Goal: Task Accomplishment & Management: Manage account settings

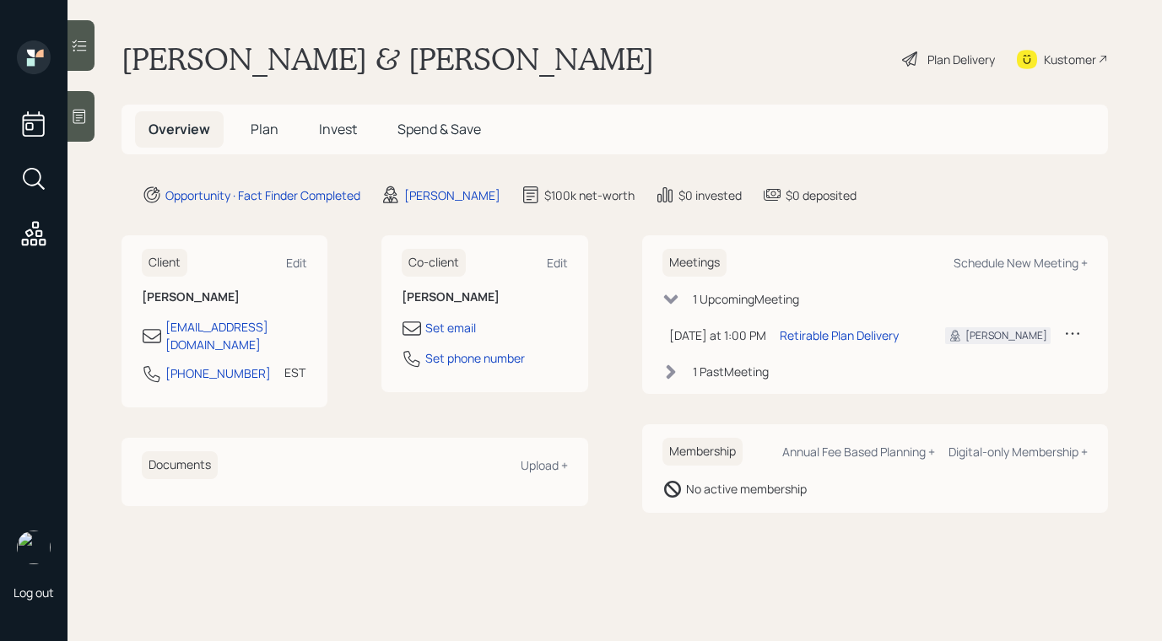
click at [77, 127] on div at bounding box center [81, 116] width 27 height 51
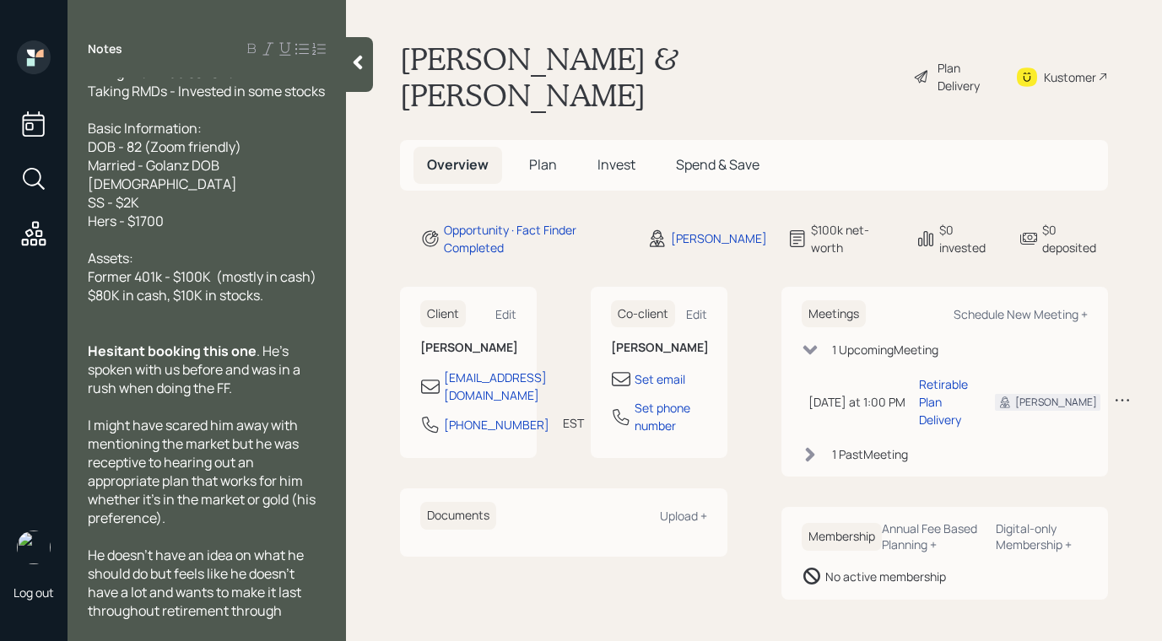
scroll to position [31, 0]
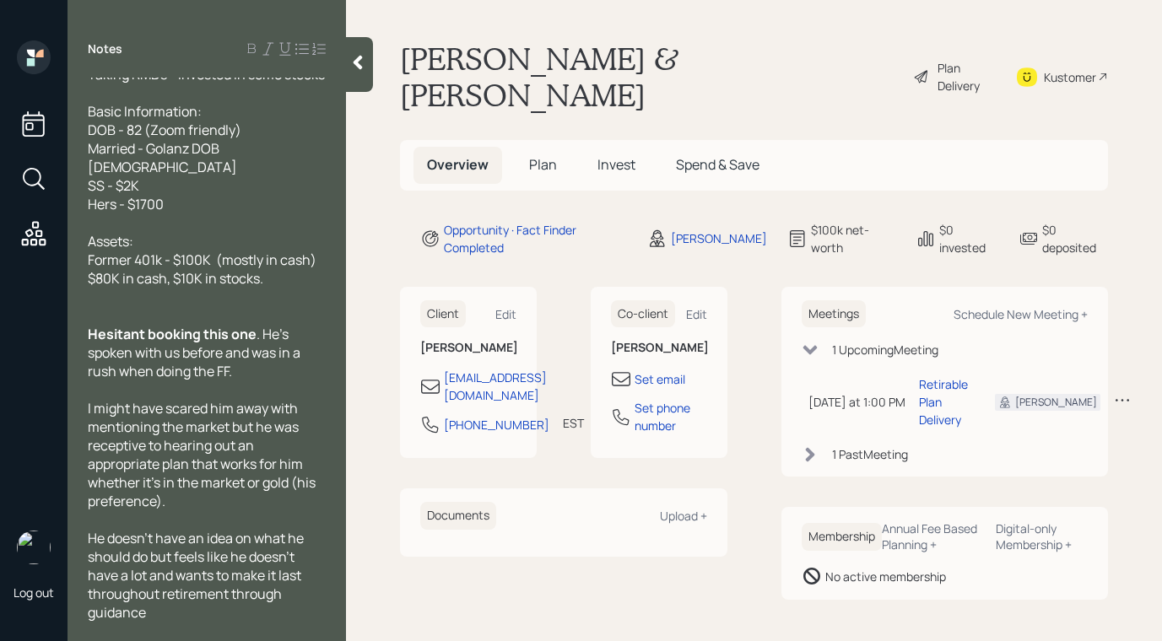
drag, startPoint x: 967, startPoint y: 582, endPoint x: 1117, endPoint y: 588, distance: 150.3
click at [969, 574] on main "Bijan & Golanz Karimi Plan Delivery Kustomer Overview Plan Invest Spend & Save …" at bounding box center [754, 320] width 816 height 641
click at [918, 59] on div "Plan Delivery" at bounding box center [955, 77] width 84 height 73
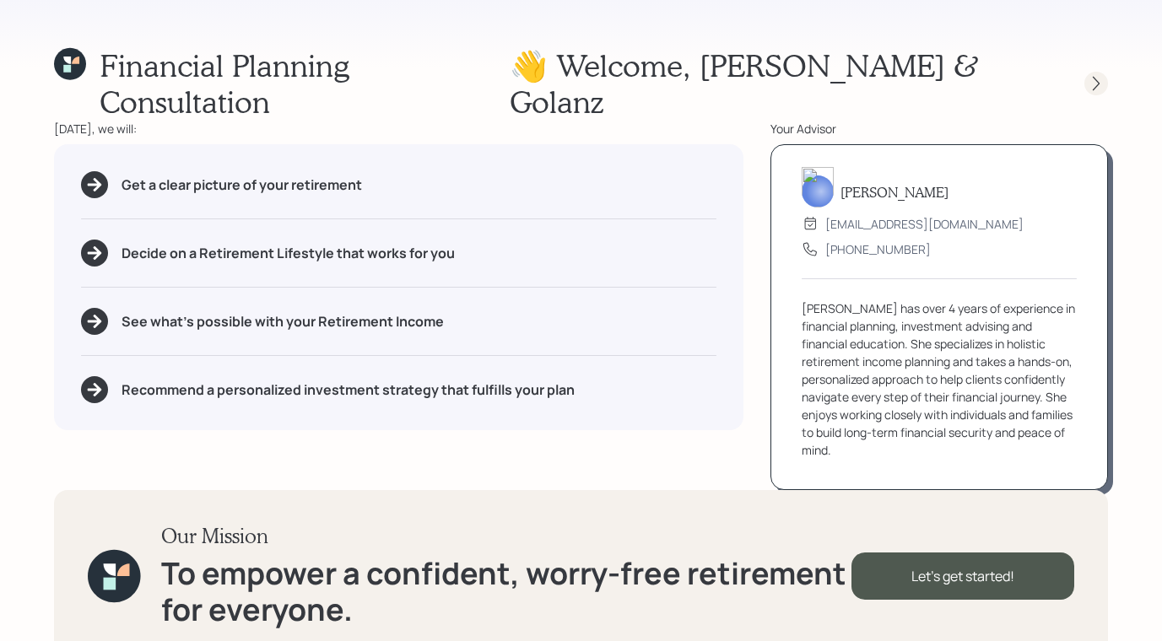
click at [1089, 75] on icon at bounding box center [1096, 83] width 17 height 17
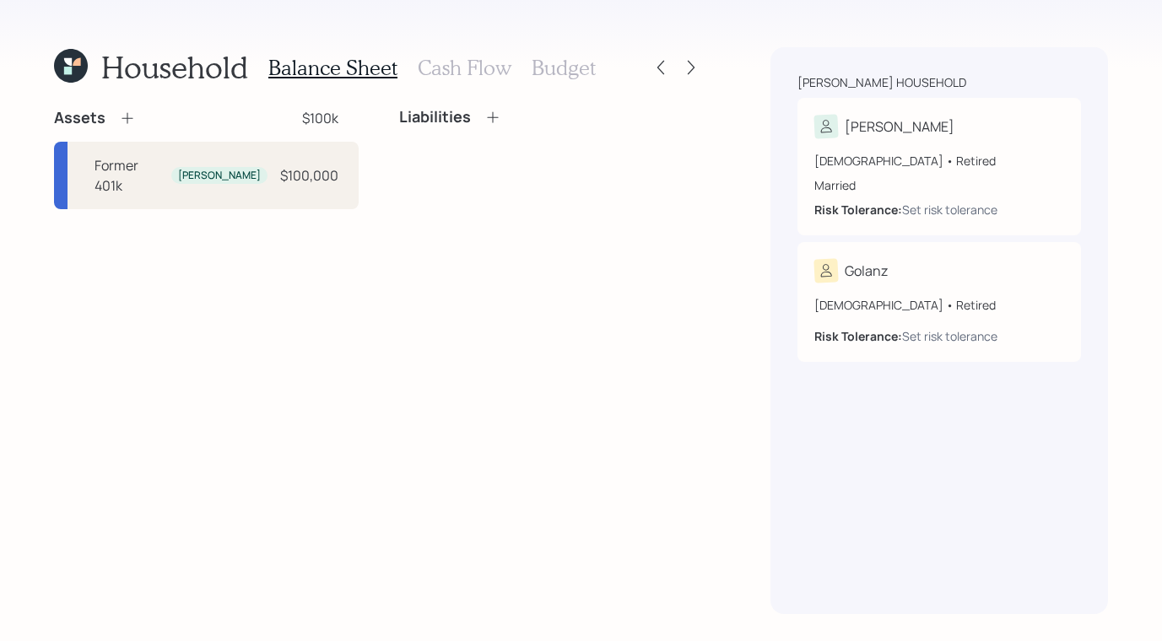
click at [68, 69] on icon at bounding box center [68, 71] width 8 height 8
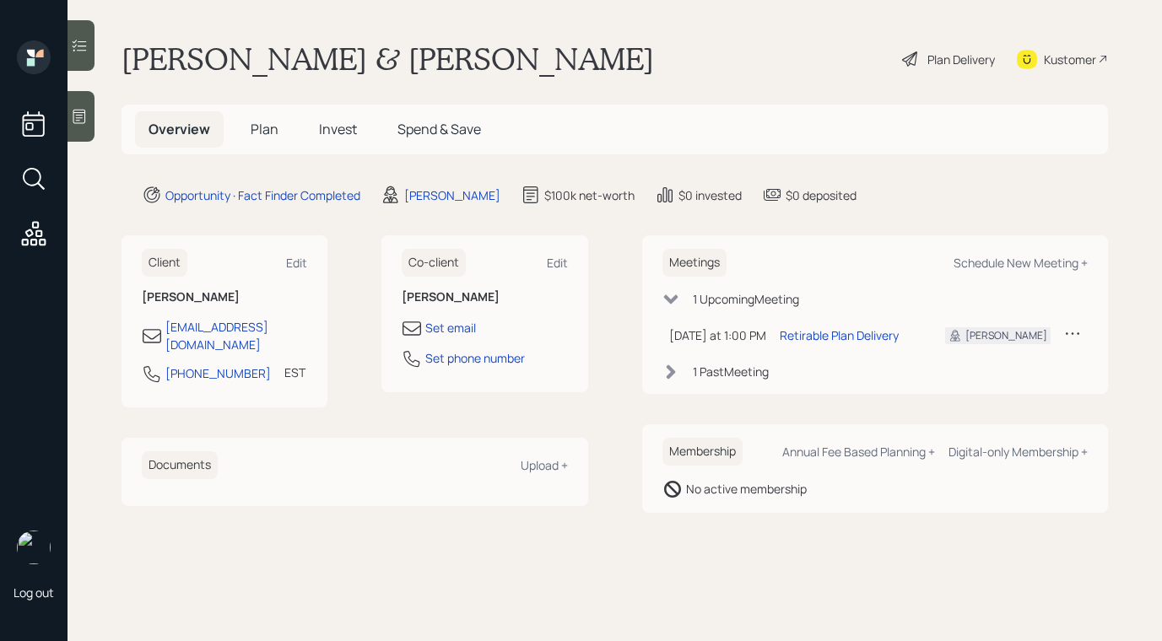
click at [932, 60] on div "Plan Delivery" at bounding box center [962, 60] width 68 height 18
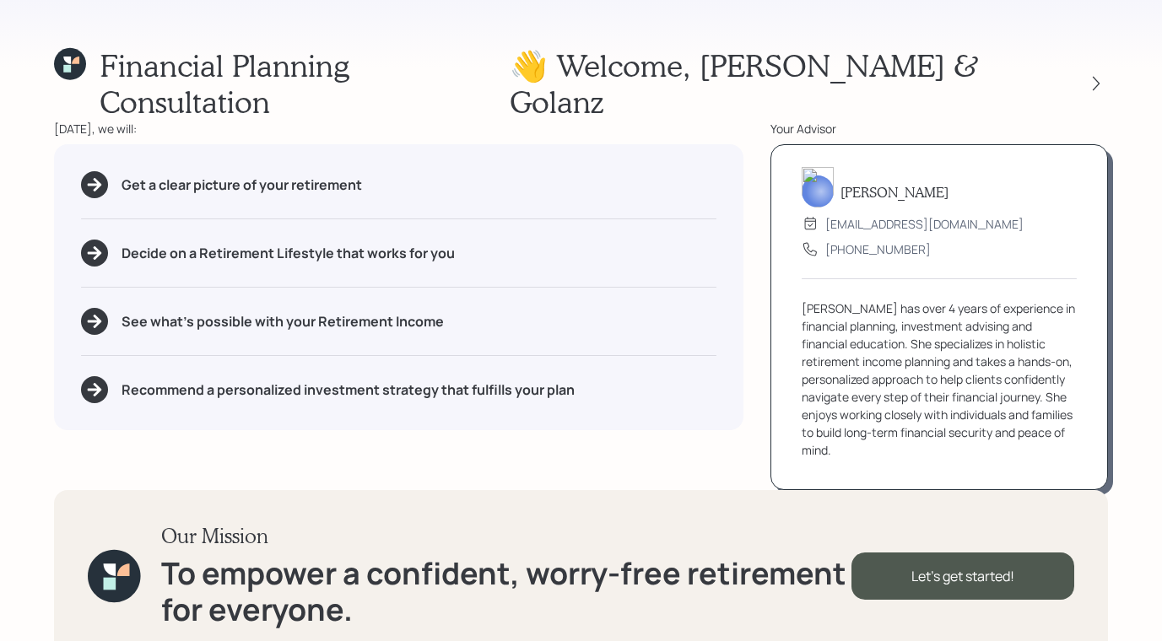
click at [79, 71] on icon at bounding box center [70, 64] width 32 height 32
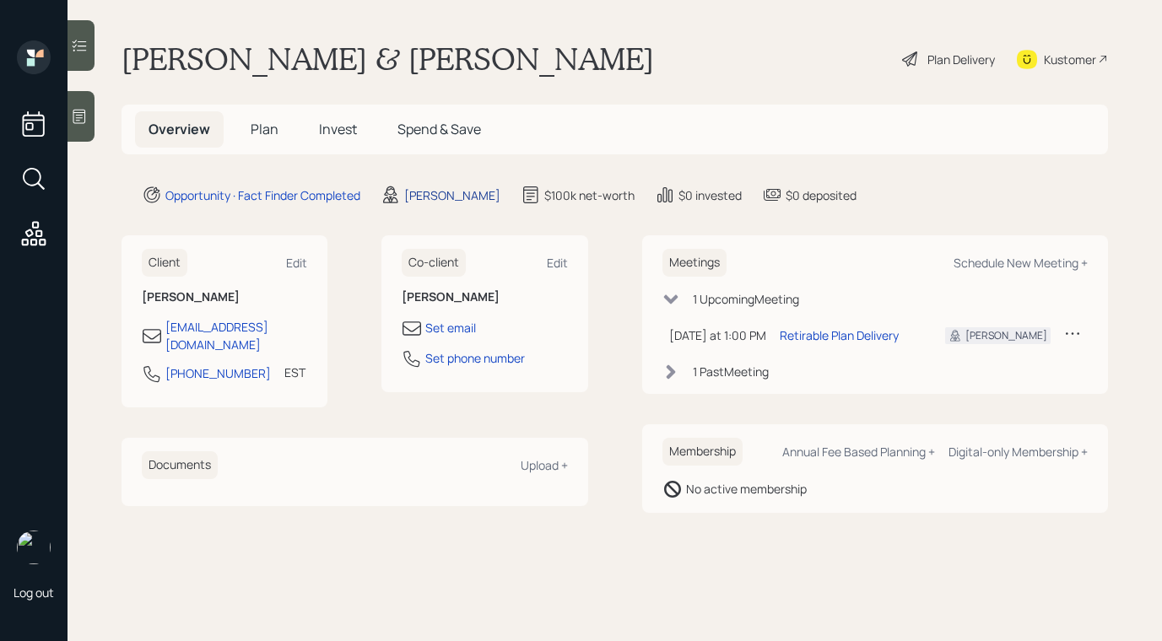
click at [470, 191] on div "[PERSON_NAME]" at bounding box center [452, 196] width 96 height 18
select select "b1d8ea90-abcc-42aa-86cc-4f33a132aacc"
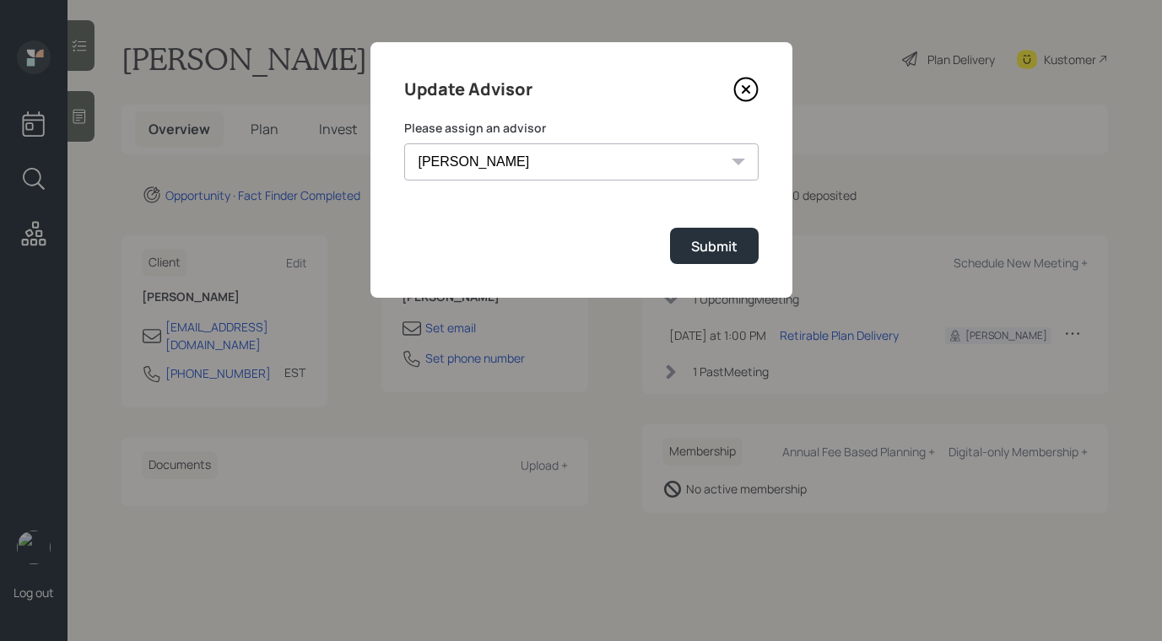
click at [560, 160] on select "Jonah Coleman Tyler End James DiStasi Treva Nostdahl Eric Schwartz Aleksandra S…" at bounding box center [581, 161] width 354 height 37
click at [760, 87] on div "Update Advisor Please assign an advisor Jonah Coleman Tyler End James DiStasi T…" at bounding box center [582, 170] width 422 height 256
click at [748, 89] on icon at bounding box center [745, 89] width 25 height 25
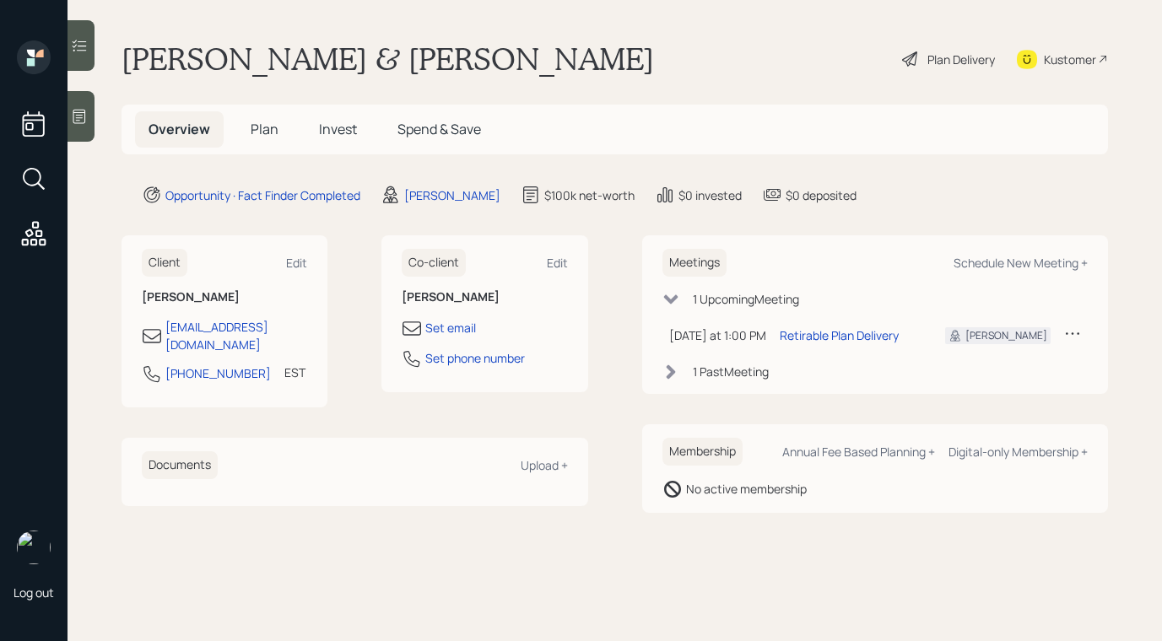
click at [679, 378] on div "1 Past Meeting" at bounding box center [876, 372] width 426 height 18
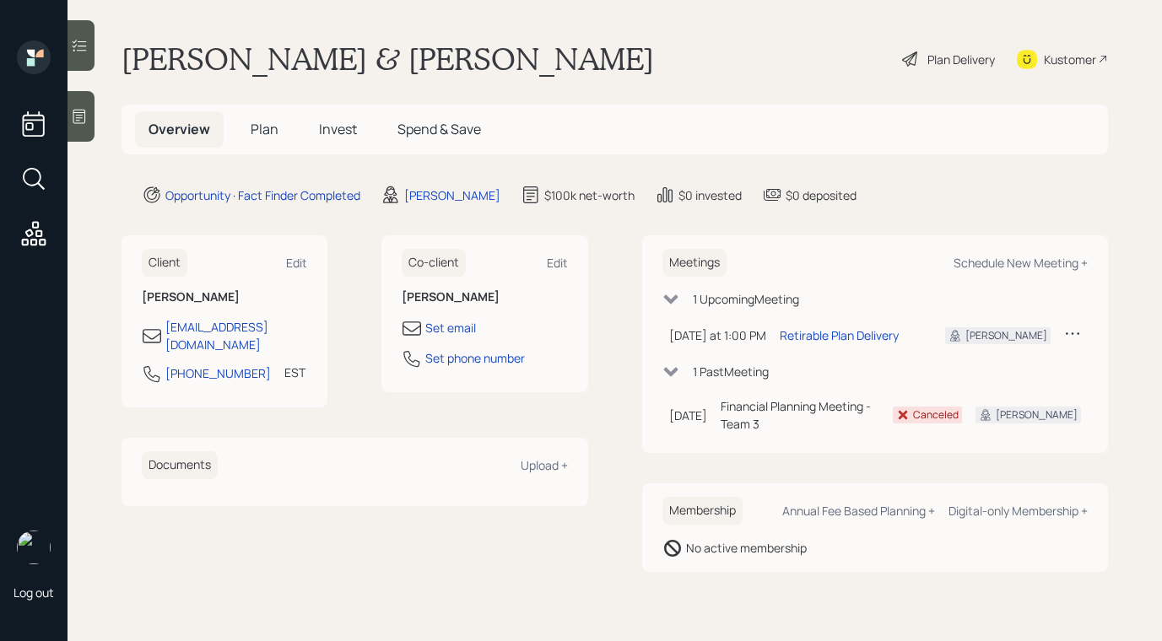
click at [679, 378] on div "1 Past Meeting" at bounding box center [876, 372] width 426 height 18
